Goal: Communication & Community: Participate in discussion

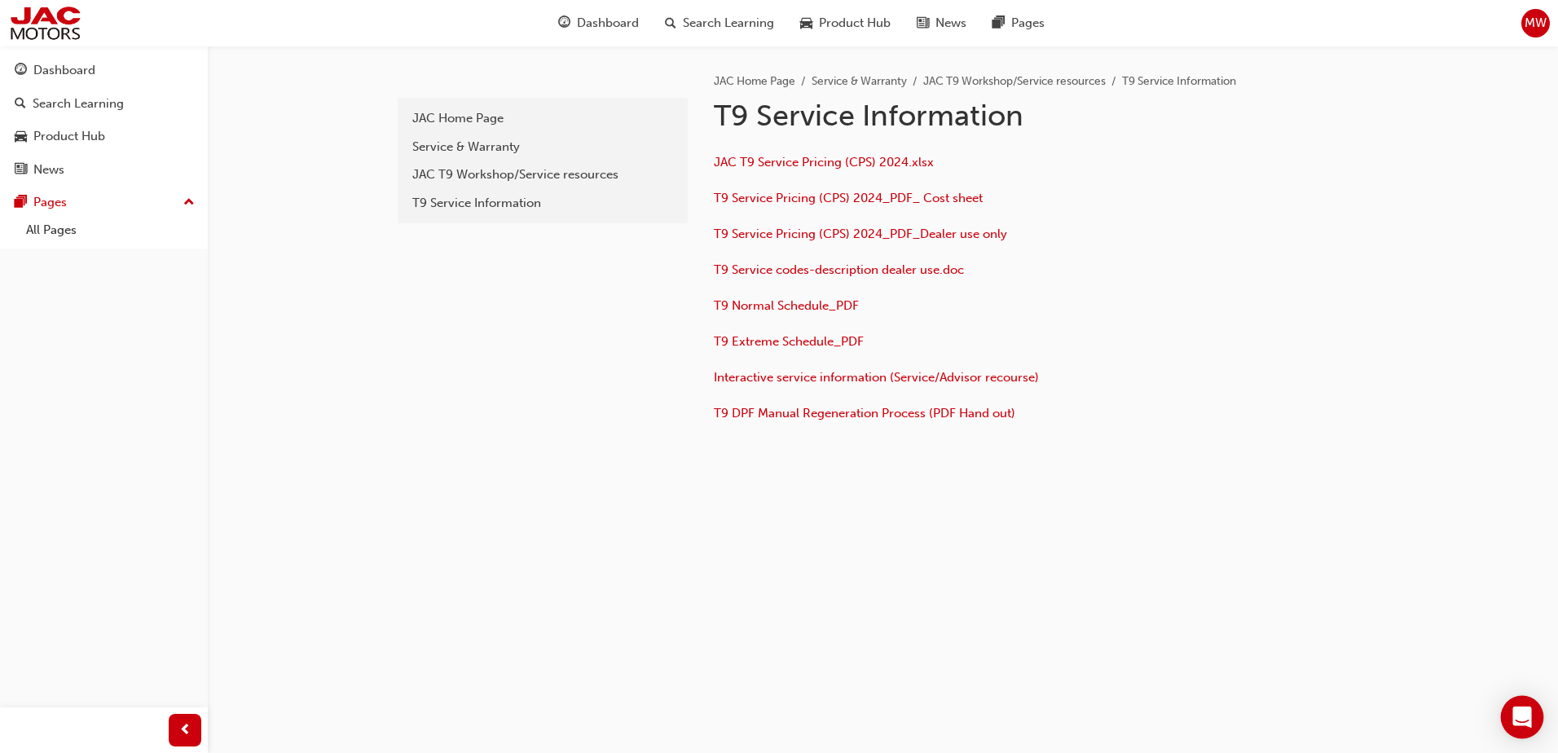
click at [1530, 718] on icon "Open Intercom Messenger" at bounding box center [1521, 716] width 19 height 21
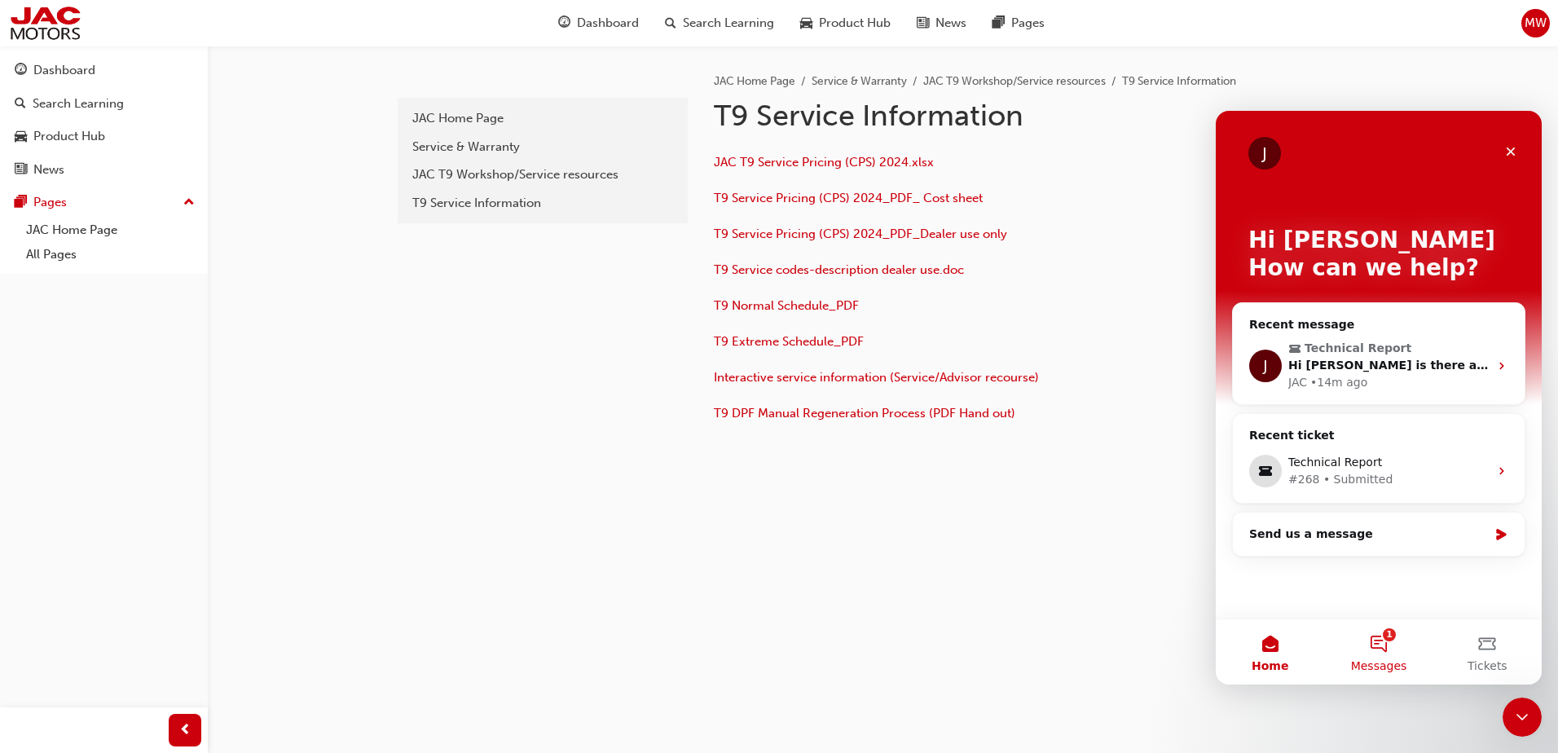
click at [1384, 644] on button "1 Messages" at bounding box center [1378, 651] width 108 height 65
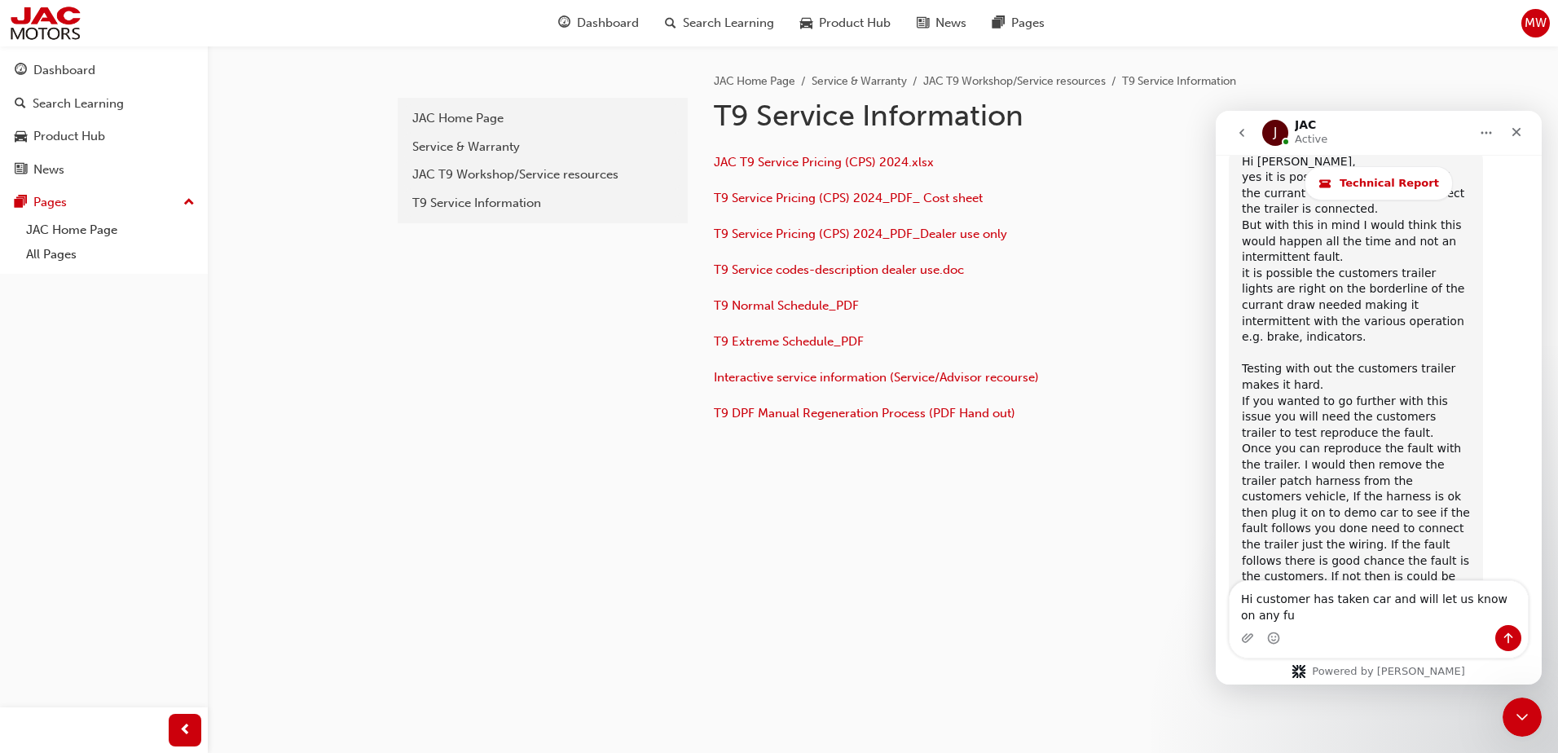
scroll to position [4623, 0]
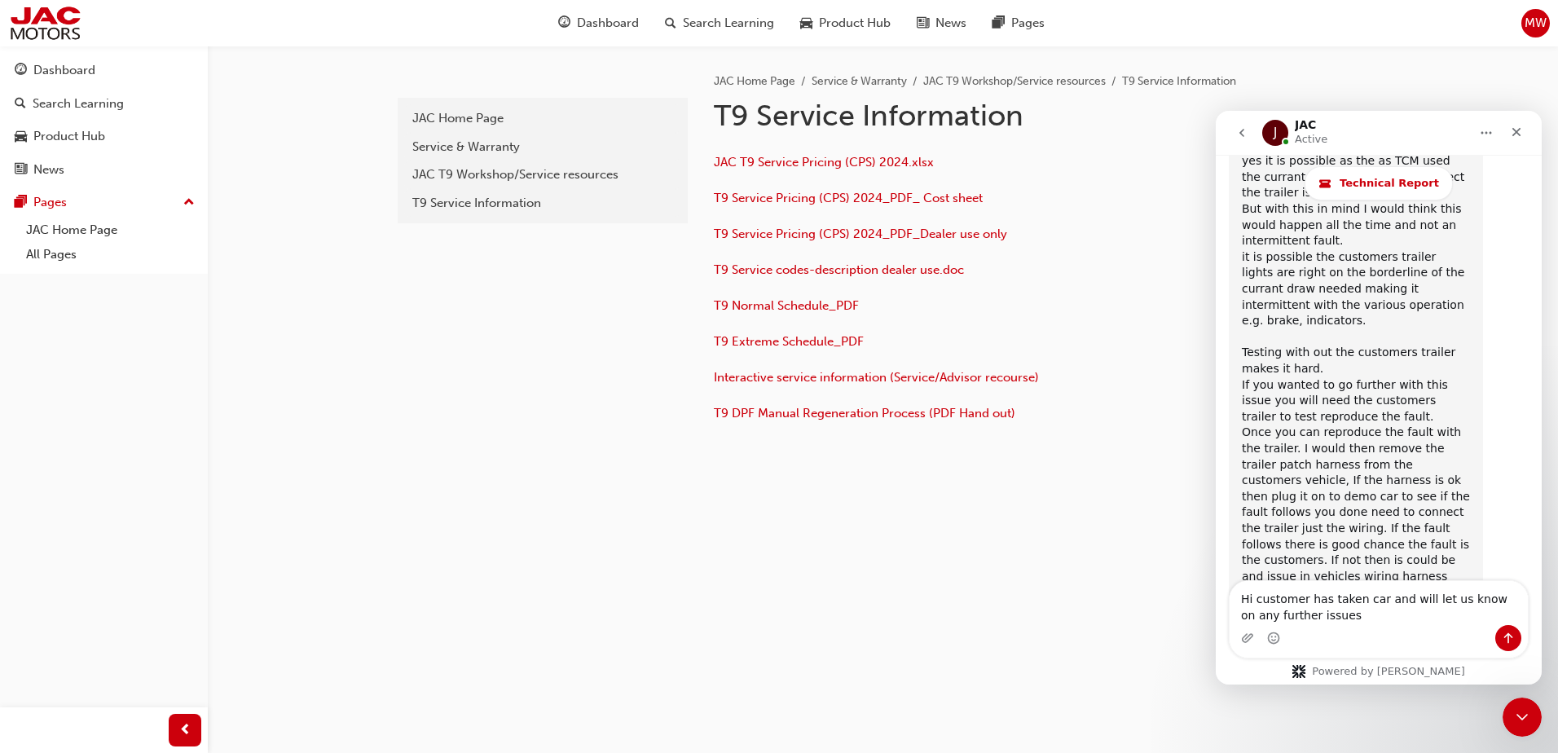
type textarea "Hi customer has taken car and will let us know on any further issues"
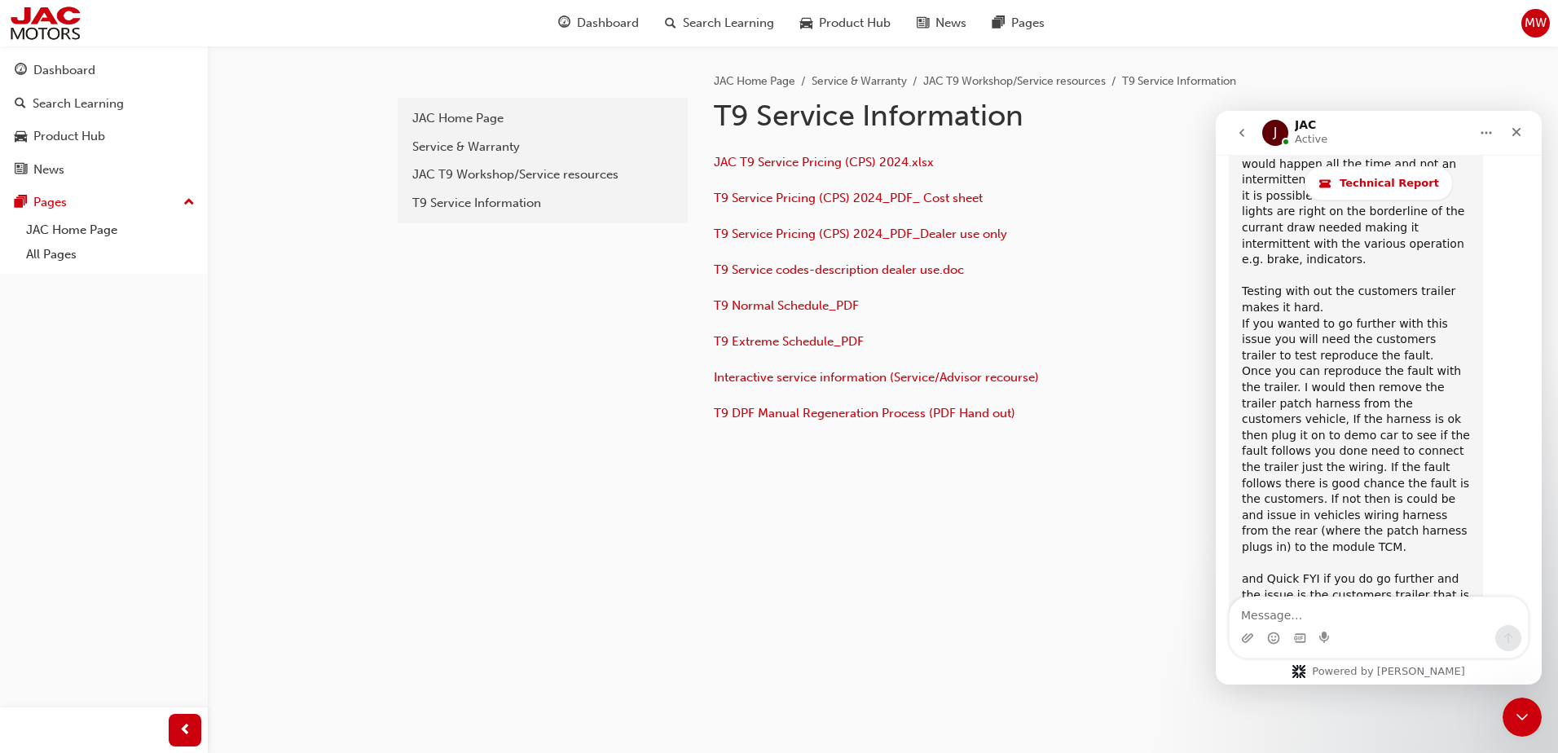
scroll to position [4693, 0]
click at [1238, 130] on icon "go back" at bounding box center [1241, 132] width 13 height 13
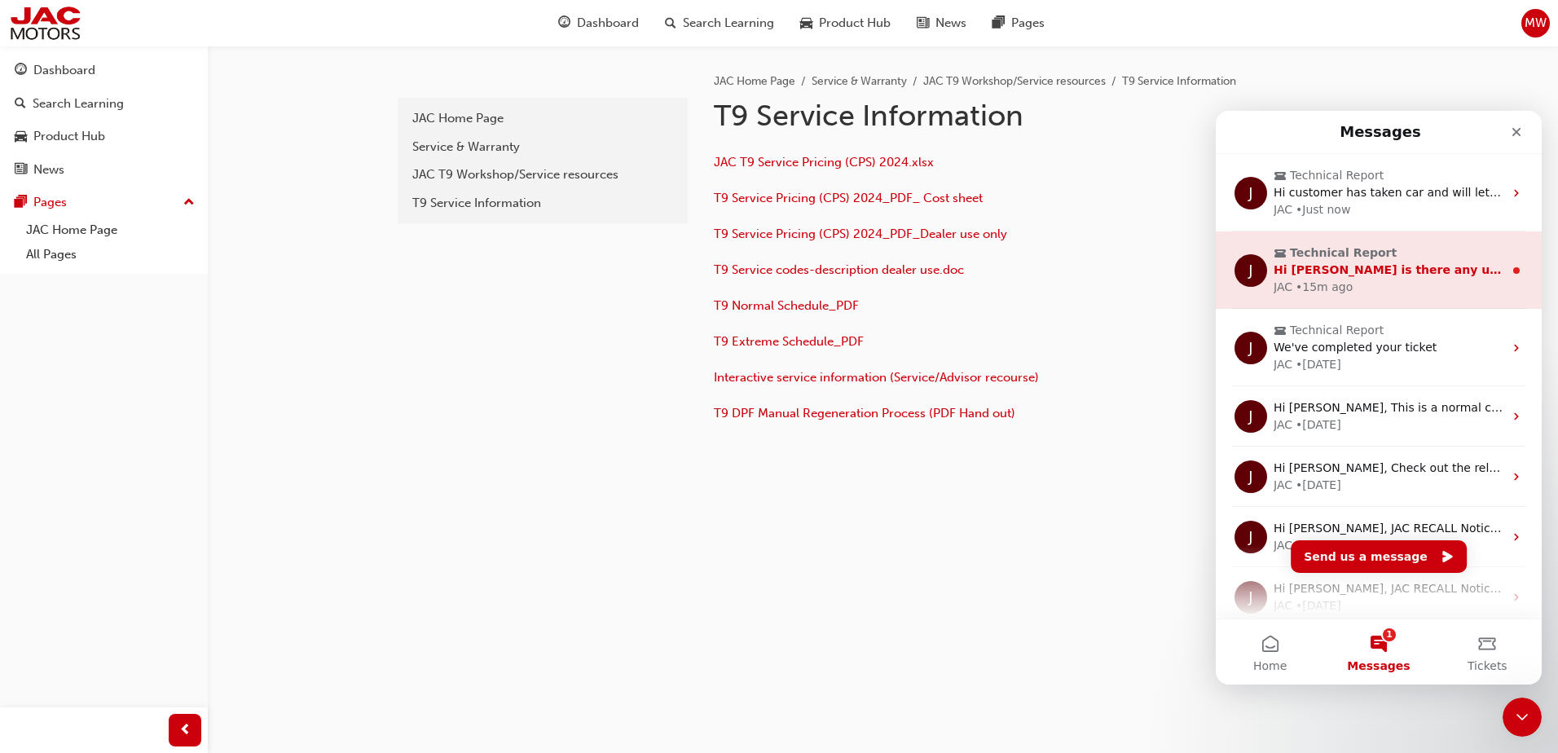
click at [1369, 276] on span "Hi [PERSON_NAME] is there any update for this case?" at bounding box center [1445, 269] width 344 height 13
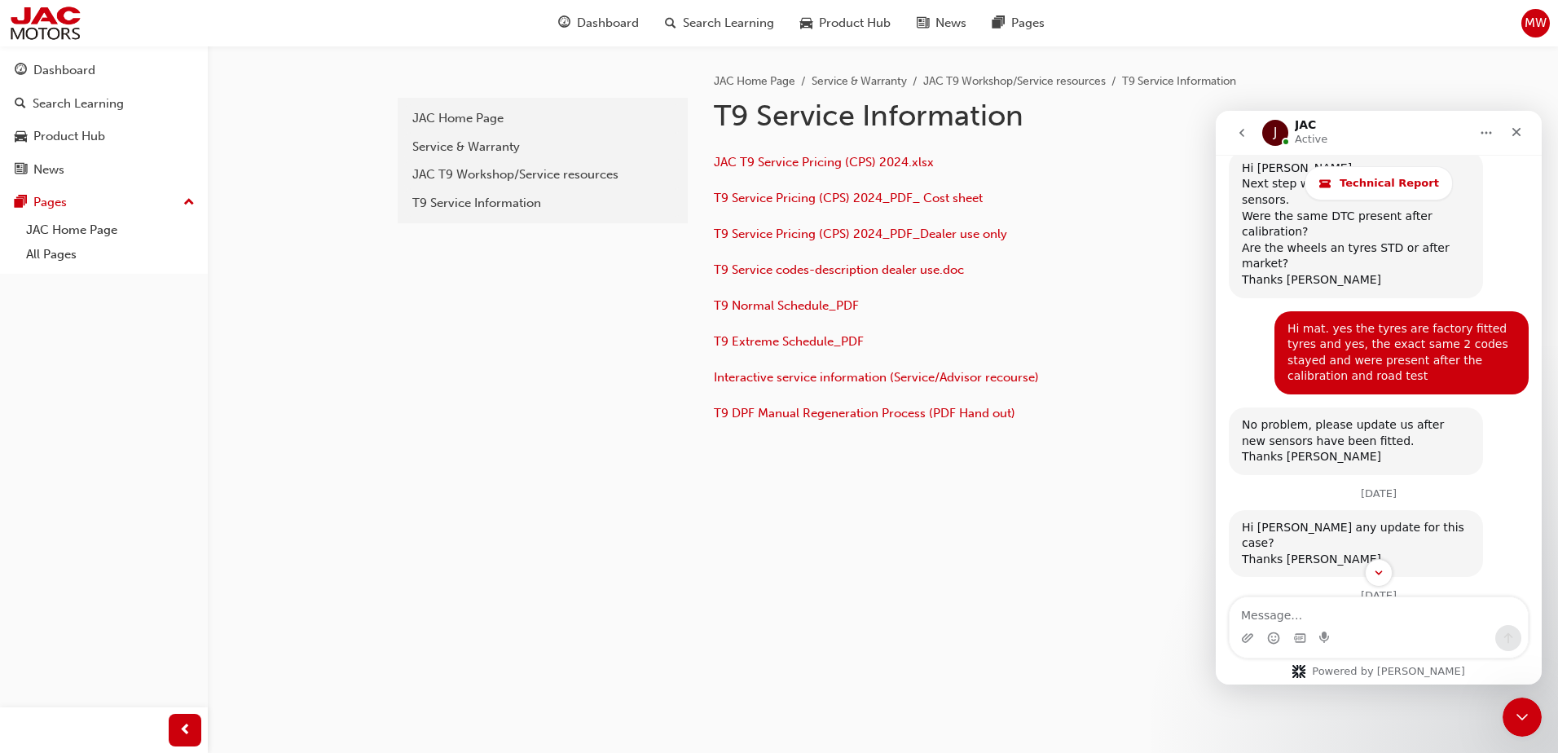
scroll to position [2375, 0]
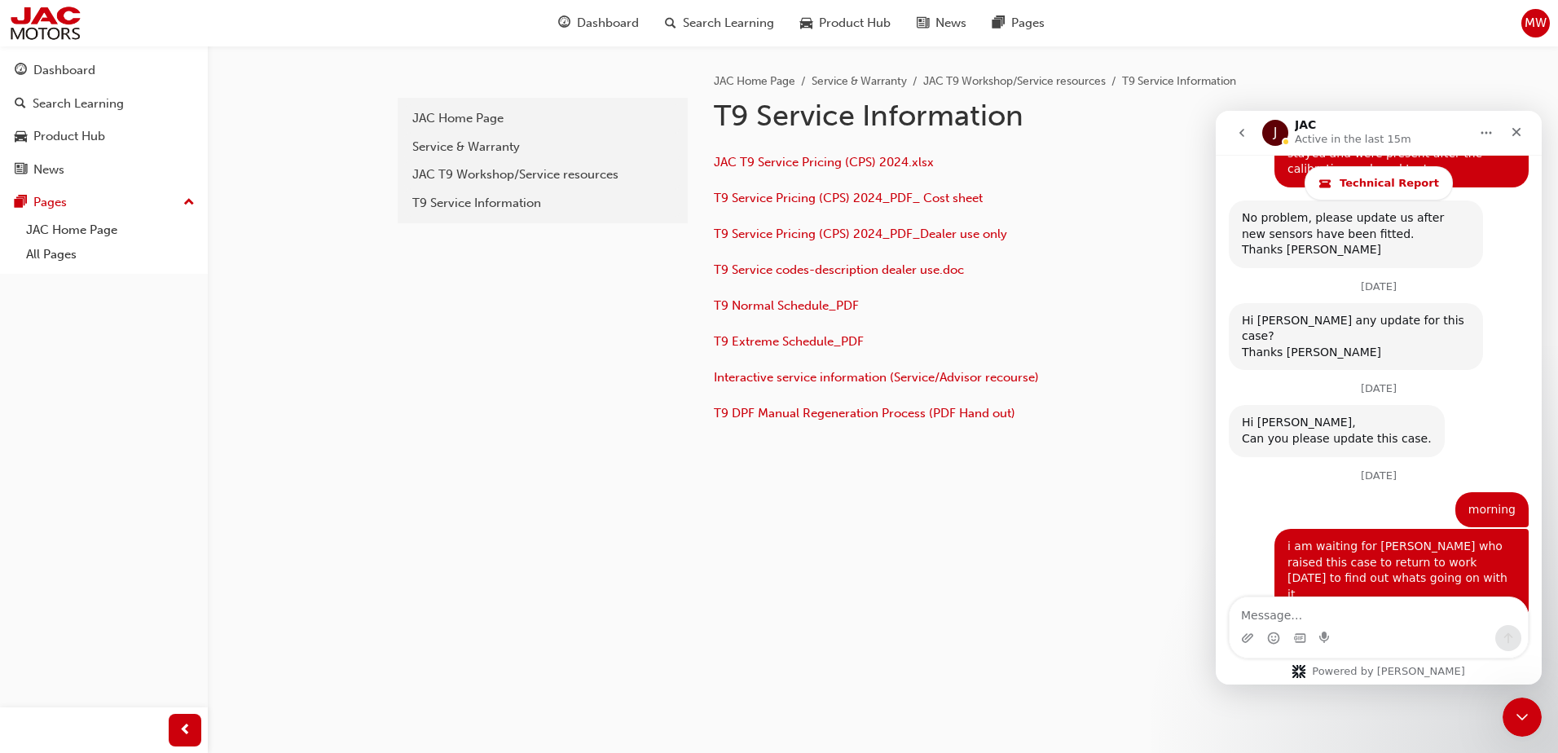
click at [1359, 615] on textarea "Message…" at bounding box center [1378, 611] width 298 height 28
type textarea "morning"
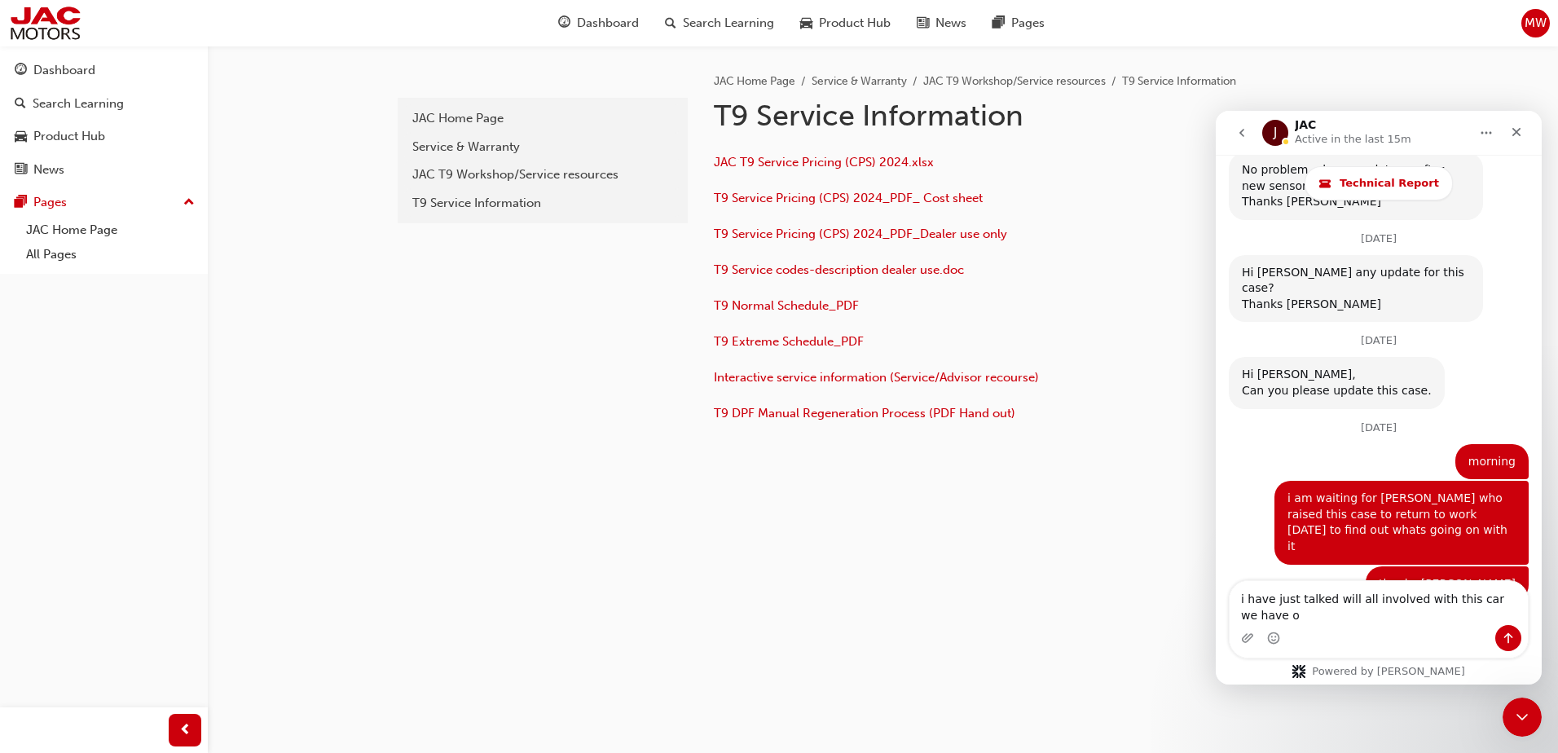
scroll to position [2439, 0]
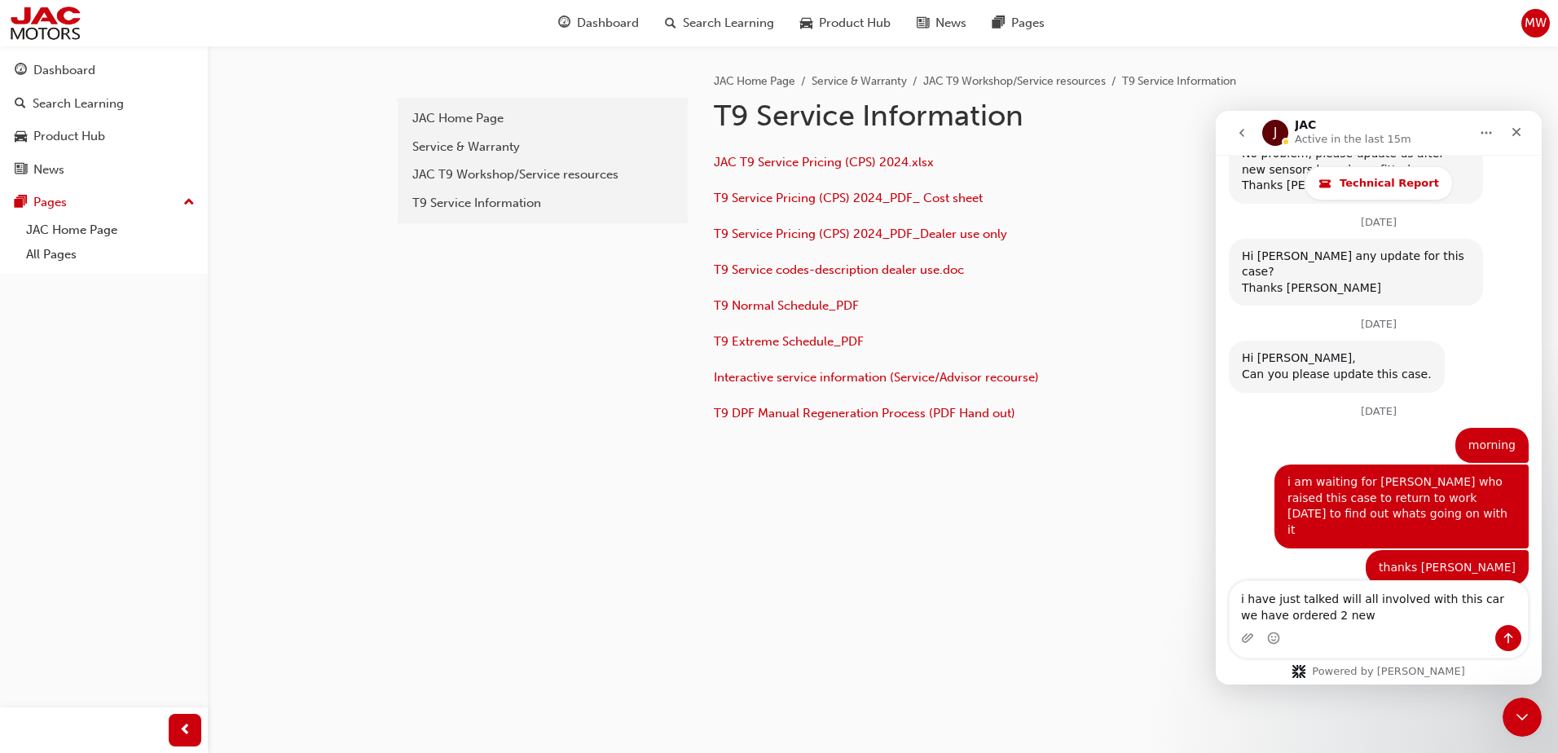
type textarea "i have just talked will all involved with this car we have ordered 2 new"
drag, startPoint x: 1320, startPoint y: 506, endPoint x: 1314, endPoint y: 569, distance: 63.8
click at [1320, 620] on div "Hi [PERSON_NAME] is there any update for this case? JAC • 22m ago" at bounding box center [1378, 660] width 300 height 81
click at [1329, 625] on div "Intercom messenger" at bounding box center [1378, 638] width 298 height 26
click at [1324, 622] on textarea "i have just talked will all involved with this car we have ordered 2 new" at bounding box center [1378, 603] width 298 height 44
